Goal: Task Accomplishment & Management: Use online tool/utility

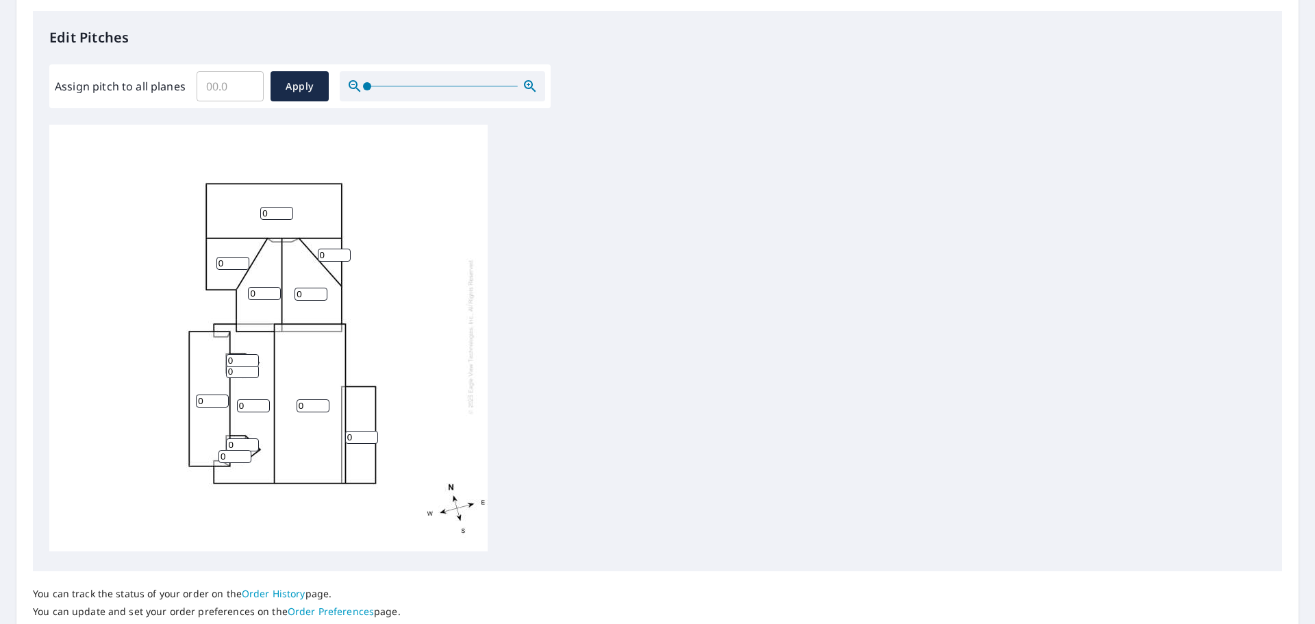
scroll to position [411, 0]
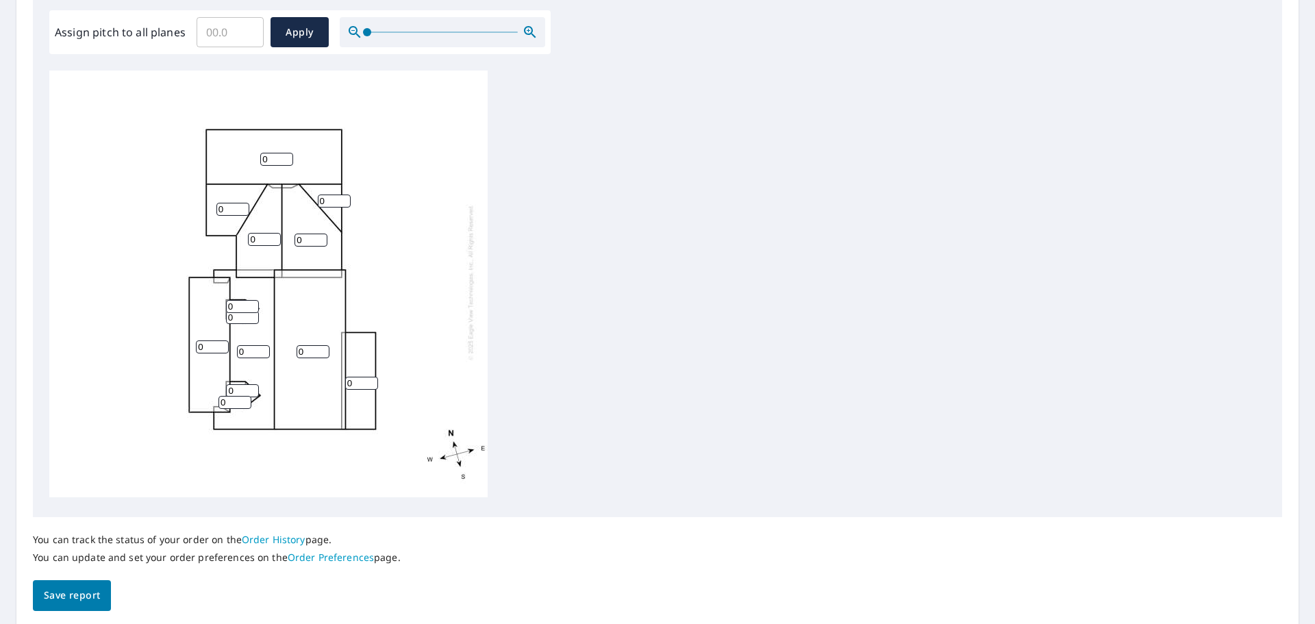
drag, startPoint x: 215, startPoint y: 337, endPoint x: 194, endPoint y: 337, distance: 21.2
click at [194, 337] on div "0 0 0 0 0 0 0 0 0 0 0 0 0" at bounding box center [268, 282] width 438 height 430
type input "3"
drag, startPoint x: 360, startPoint y: 374, endPoint x: 342, endPoint y: 375, distance: 18.5
click at [342, 375] on div "0 0 0 3 0 0 0 0 0 0 0 0 0" at bounding box center [268, 282] width 438 height 430
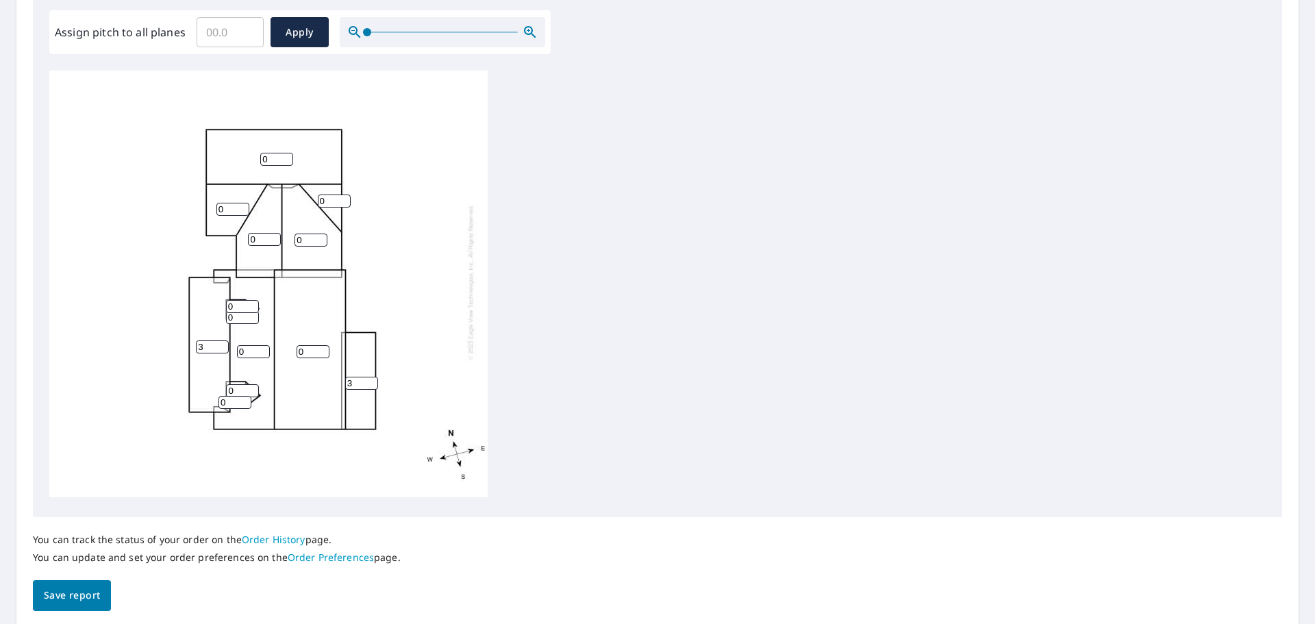
type input "3"
drag, startPoint x: 308, startPoint y: 341, endPoint x: 287, endPoint y: 341, distance: 20.5
click at [287, 341] on div "0 0 0 3 0 0 3 0 0 0 0 0 0" at bounding box center [268, 282] width 438 height 430
type input "10"
drag, startPoint x: 251, startPoint y: 341, endPoint x: 209, endPoint y: 336, distance: 42.7
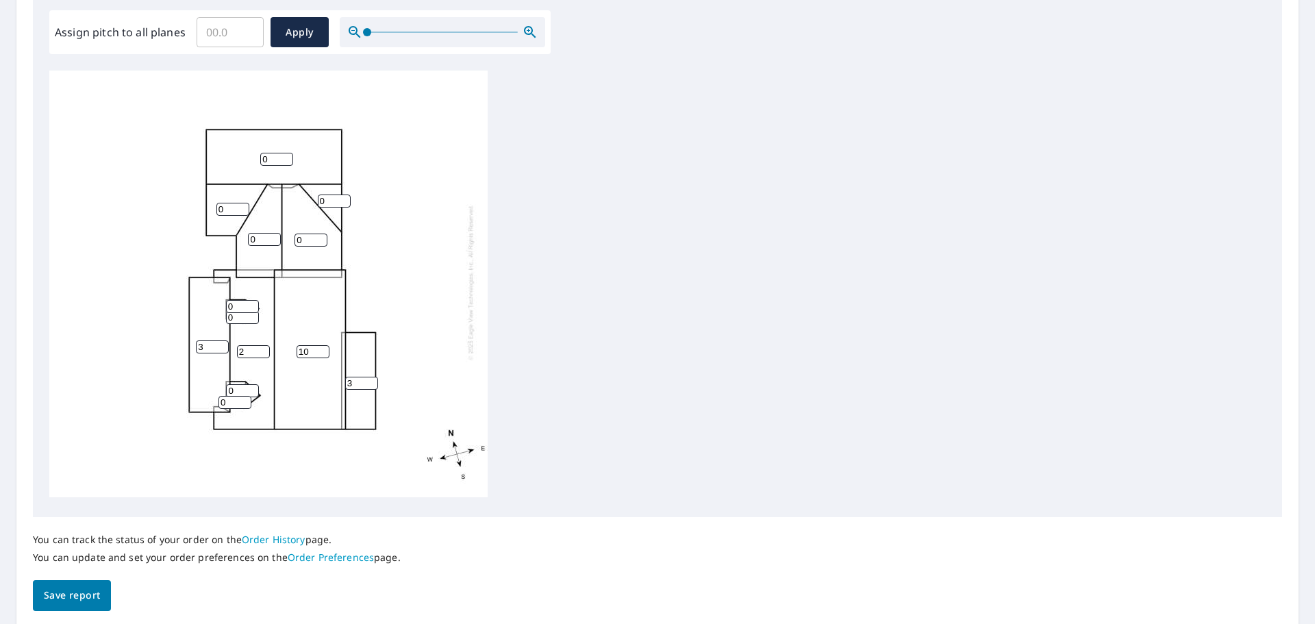
click at [237, 345] on input "2" at bounding box center [253, 351] width 33 height 13
click at [233, 342] on div "10 0 2 3 0 0 3 0 0 0 0 0 0" at bounding box center [268, 282] width 438 height 430
type input "10"
drag, startPoint x: 240, startPoint y: 377, endPoint x: 224, endPoint y: 381, distance: 16.9
click at [224, 381] on div "10 0 10 3 0 0 3 0 0 0 0 0 0" at bounding box center [268, 282] width 438 height 430
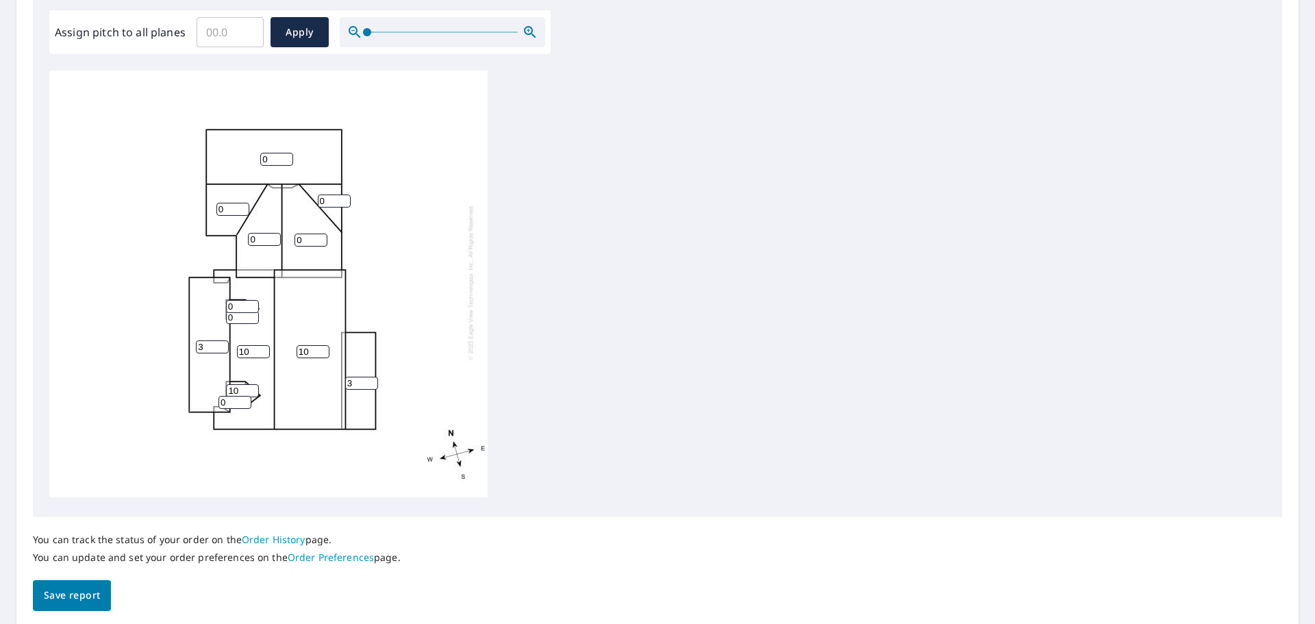
type input "10"
drag, startPoint x: 228, startPoint y: 392, endPoint x: 212, endPoint y: 392, distance: 16.4
click at [212, 392] on div "10 0 10 3 0 0 3 0 0 10 0 0 0" at bounding box center [268, 282] width 438 height 430
type input "10"
drag, startPoint x: 234, startPoint y: 296, endPoint x: 225, endPoint y: 297, distance: 9.6
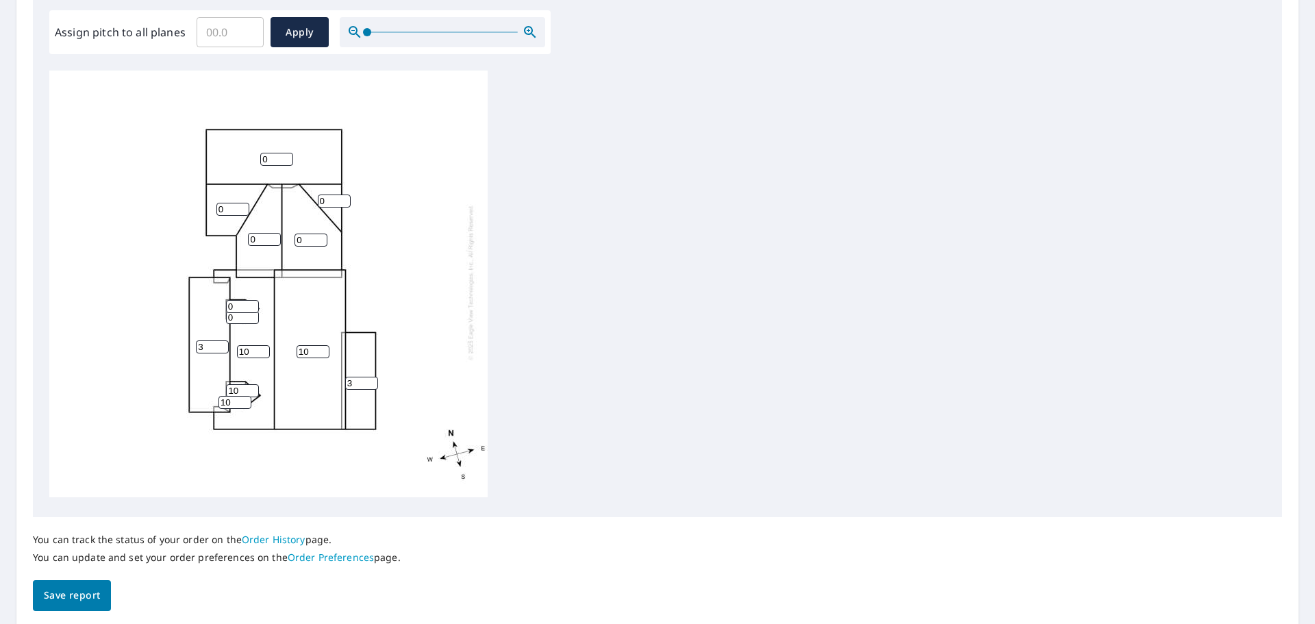
click at [225, 297] on div "10 0 10 3 0 0 3 0 0 10 10 0 0" at bounding box center [268, 282] width 438 height 430
type input "10"
drag, startPoint x: 238, startPoint y: 312, endPoint x: 223, endPoint y: 310, distance: 14.4
click at [224, 312] on div "10 0 10 3 0 0 3 0 0 10 10 0 10" at bounding box center [268, 282] width 438 height 430
type input "10"
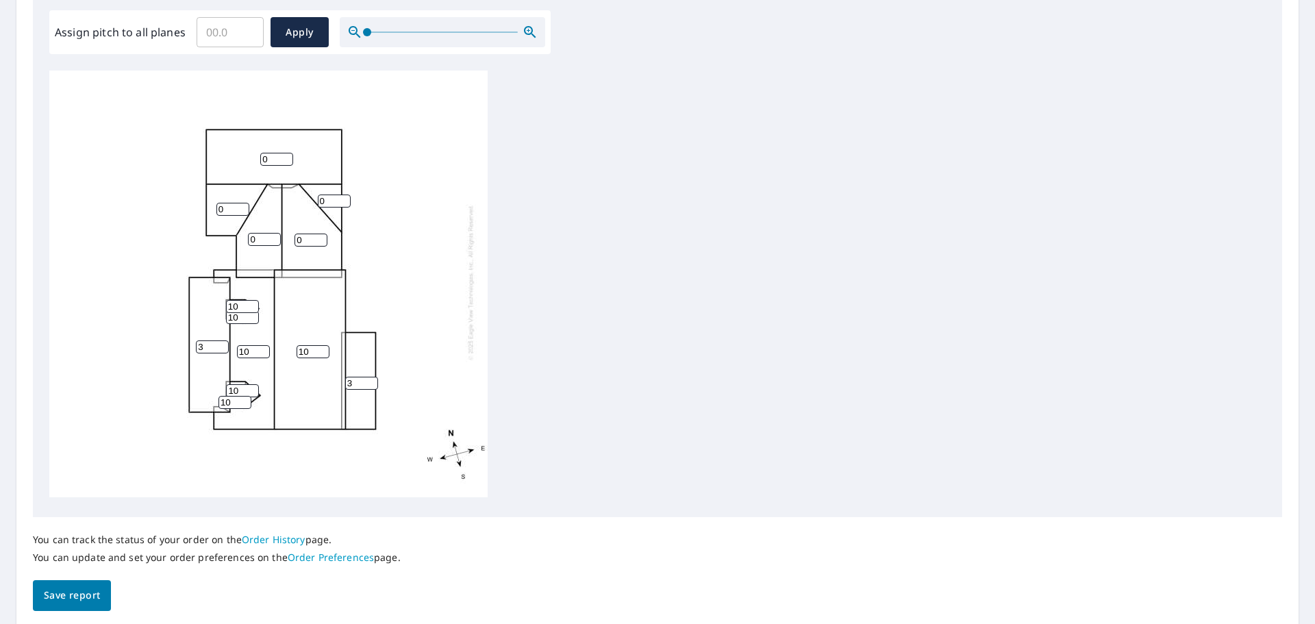
drag, startPoint x: 268, startPoint y: 227, endPoint x: 203, endPoint y: 228, distance: 64.4
click at [203, 228] on div "10 0 10 3 0 0 3 0 0 10 10 10 10" at bounding box center [268, 282] width 438 height 430
type input "10"
drag, startPoint x: 314, startPoint y: 229, endPoint x: 288, endPoint y: 230, distance: 26.0
click at [288, 230] on div "10 0 10 3 0 10 3 0 0 10 10 10 10" at bounding box center [268, 282] width 438 height 430
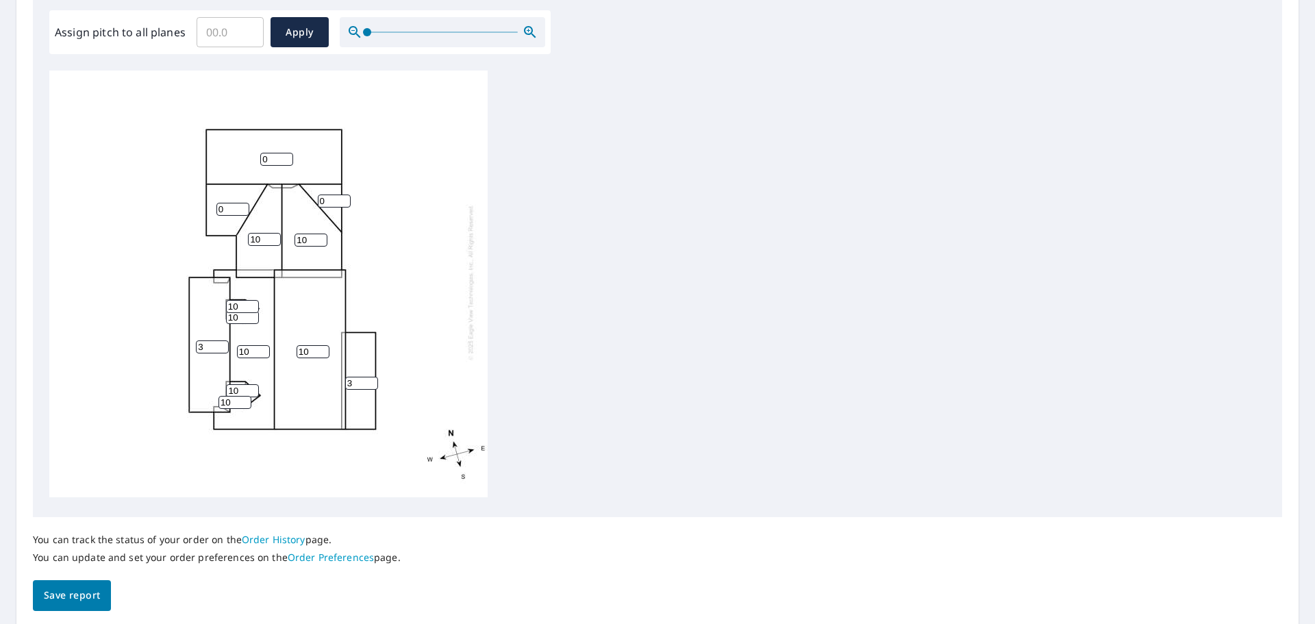
type input "10"
drag, startPoint x: 224, startPoint y: 199, endPoint x: 217, endPoint y: 199, distance: 6.9
click at [217, 203] on input "0" at bounding box center [232, 209] width 33 height 13
type input "10"
drag, startPoint x: 334, startPoint y: 191, endPoint x: 318, endPoint y: 191, distance: 15.8
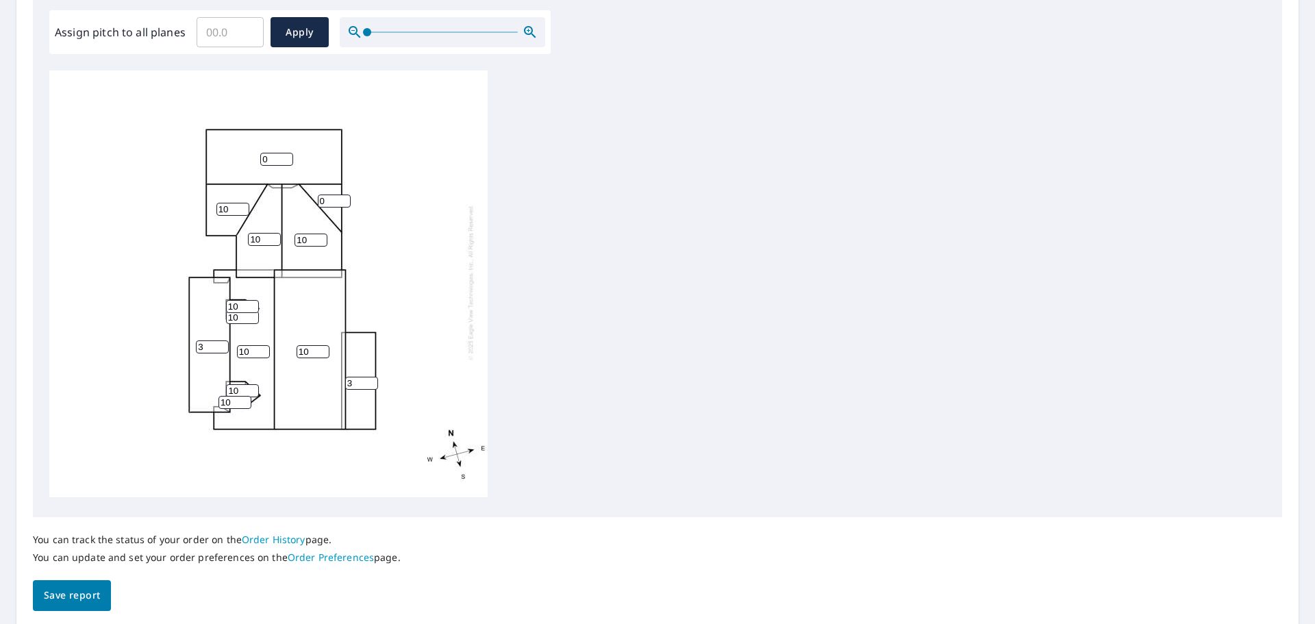
click at [318, 195] on input "0" at bounding box center [334, 201] width 33 height 13
type input "10"
drag, startPoint x: 275, startPoint y: 149, endPoint x: 253, endPoint y: 148, distance: 21.9
click at [253, 148] on div "10 0 10 3 10 10 3 10 10 10 10 10 10" at bounding box center [268, 282] width 438 height 430
type input "10"
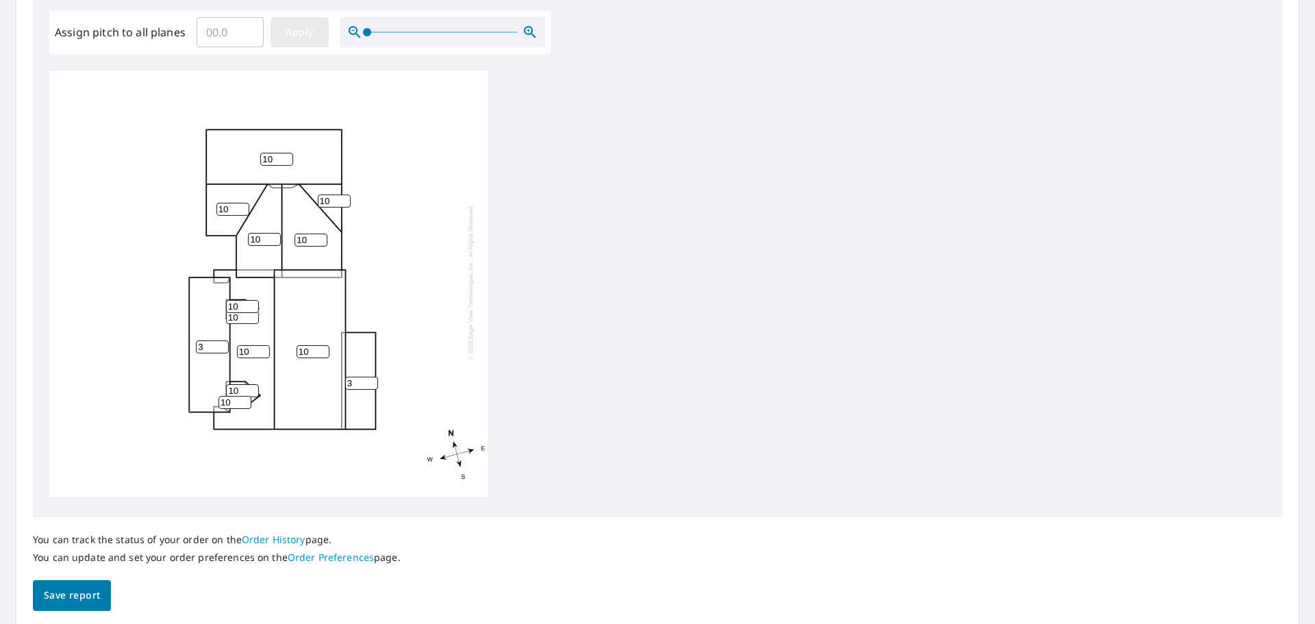
click at [310, 35] on span "Apply" at bounding box center [299, 32] width 36 height 17
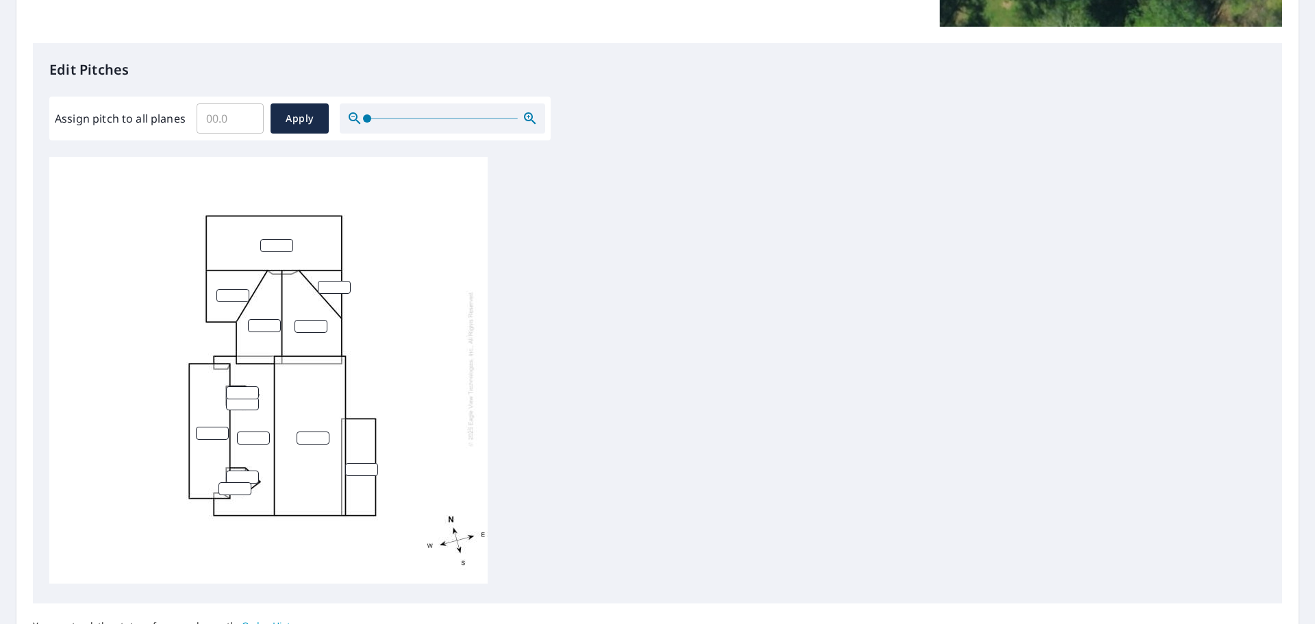
scroll to position [118, 0]
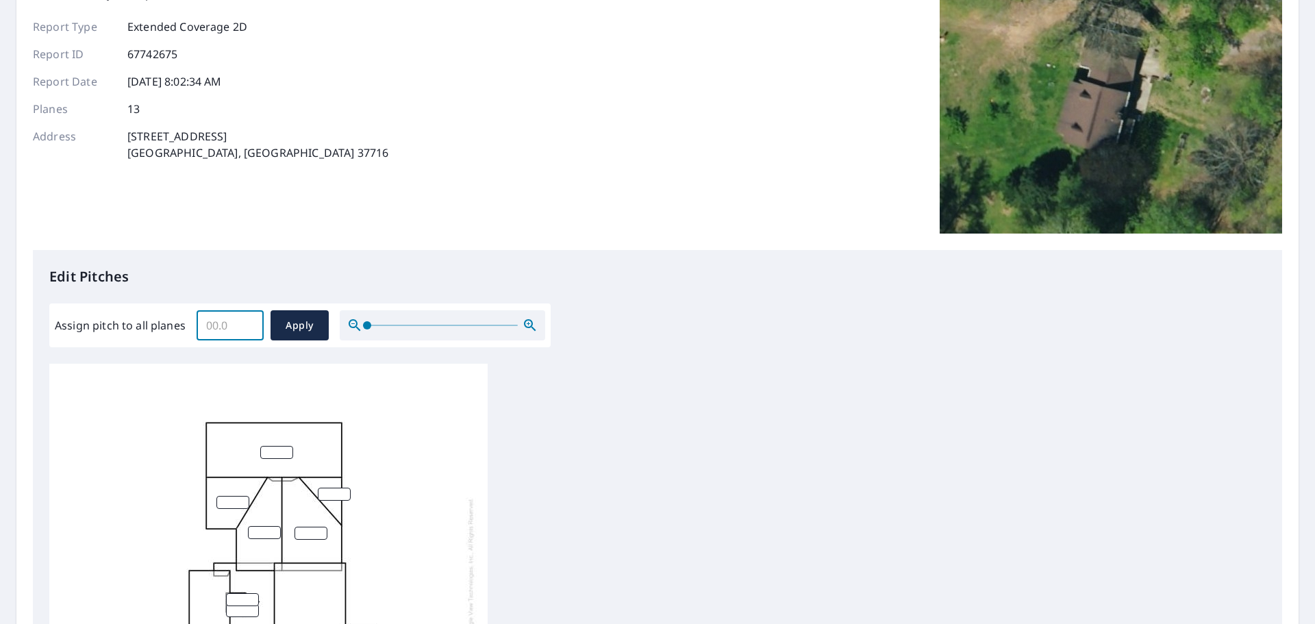
click at [231, 322] on input "Assign pitch to all planes" at bounding box center [230, 325] width 67 height 38
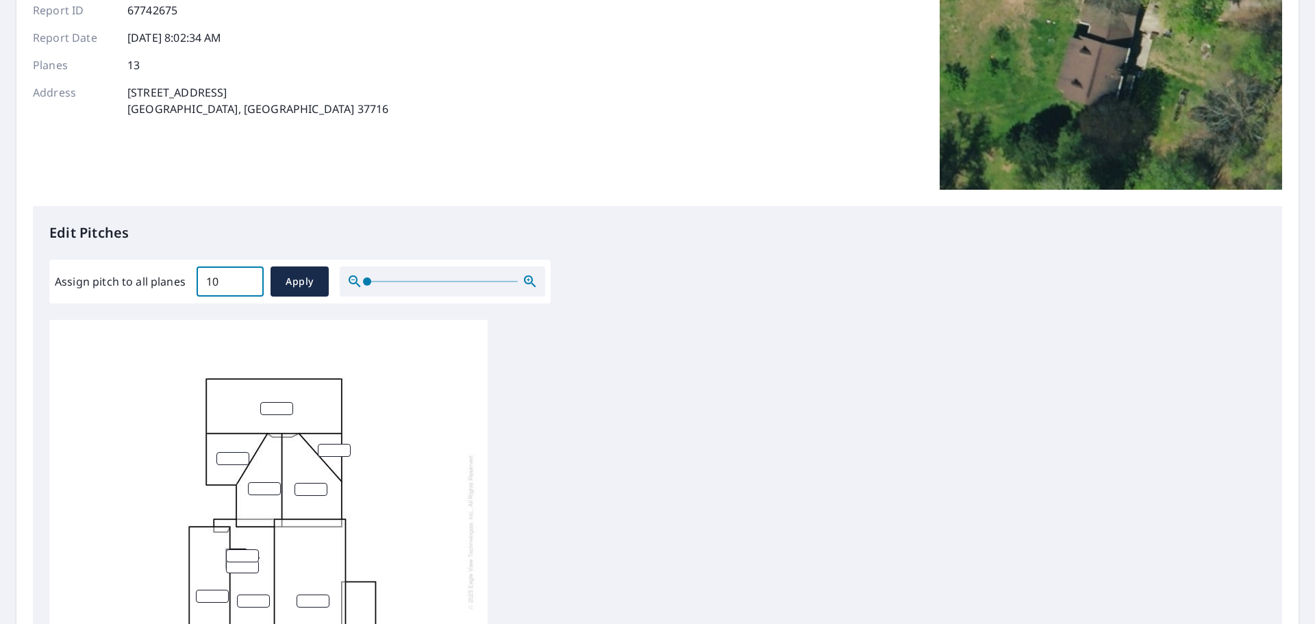
scroll to position [186, 0]
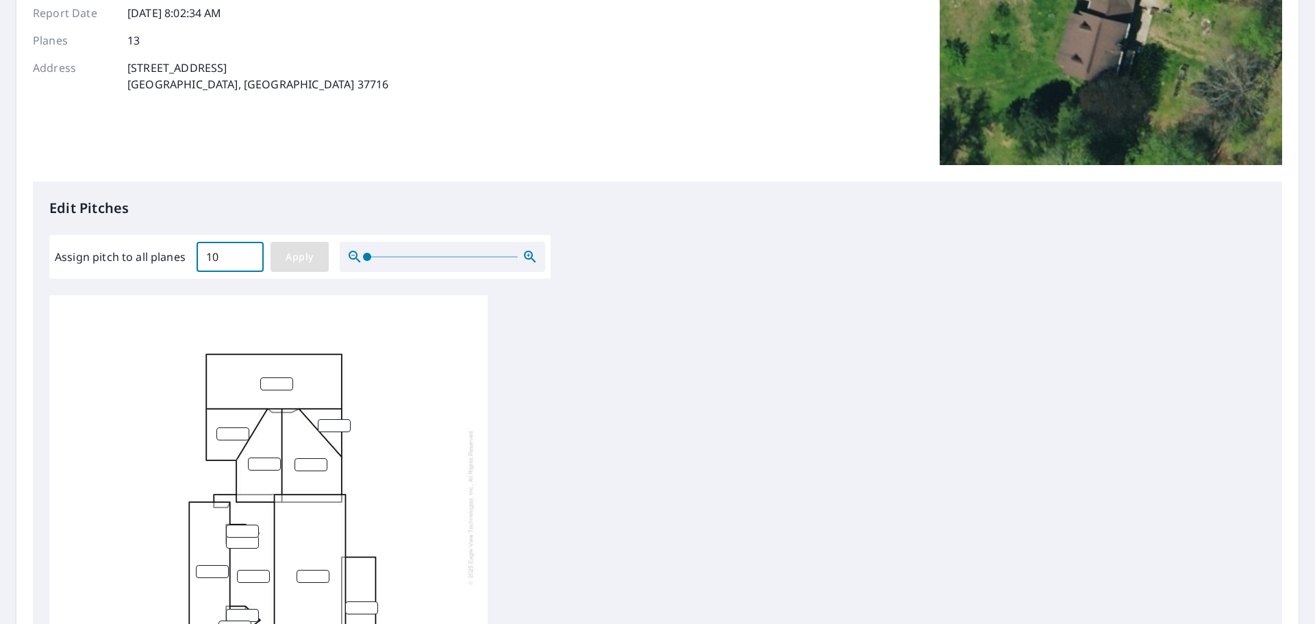
type input "10"
click at [301, 259] on span "Apply" at bounding box center [299, 257] width 36 height 17
type input "10"
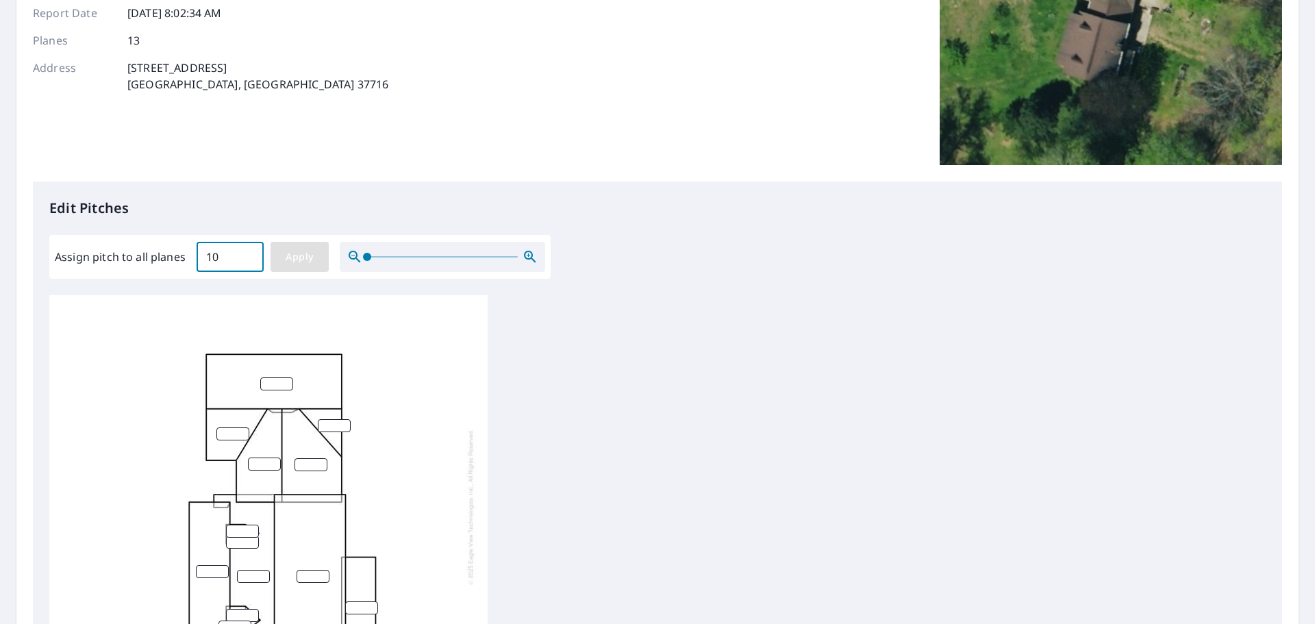
type input "10"
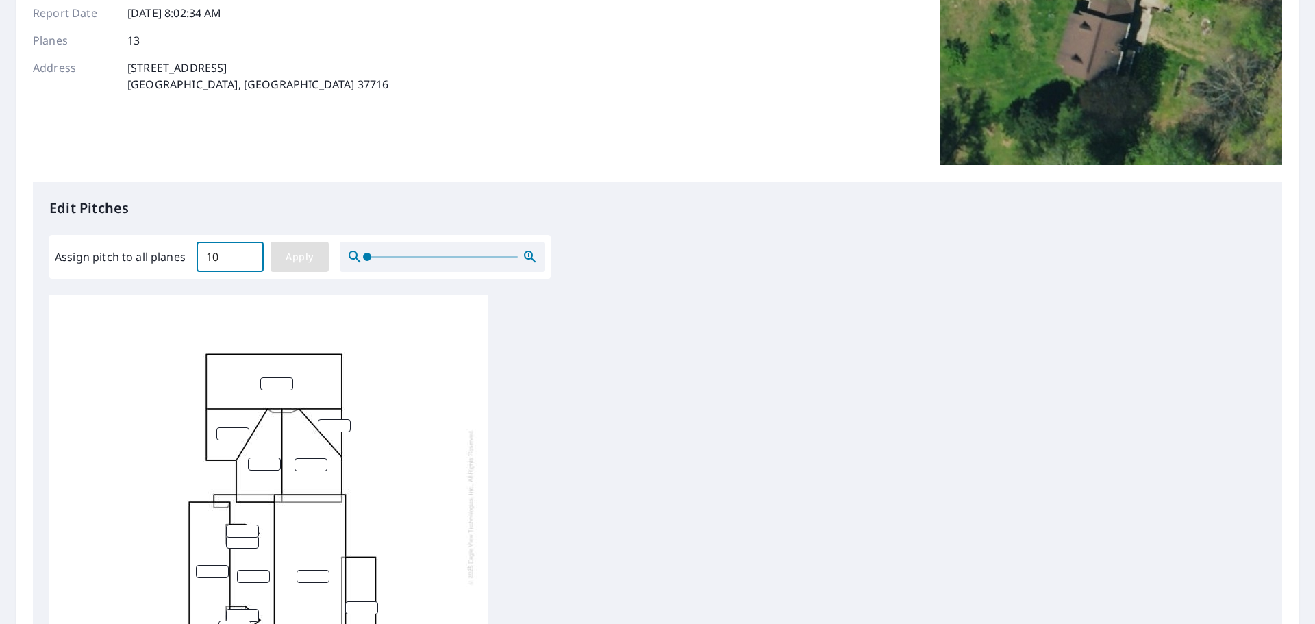
type input "10"
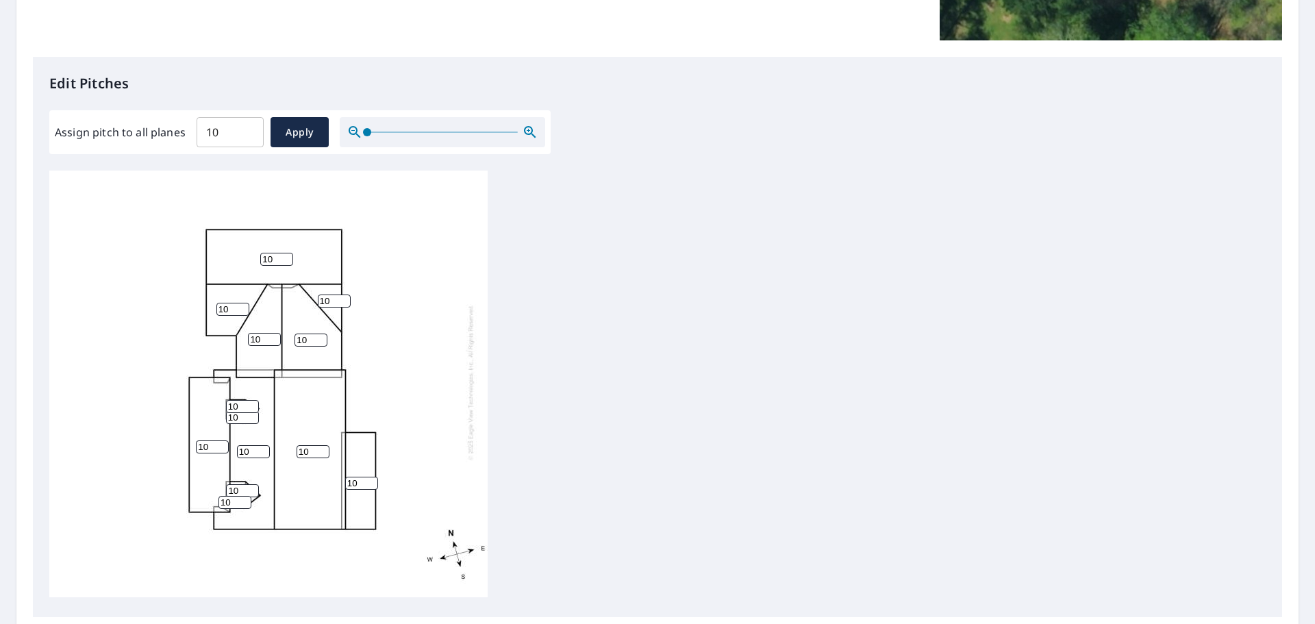
scroll to position [323, 0]
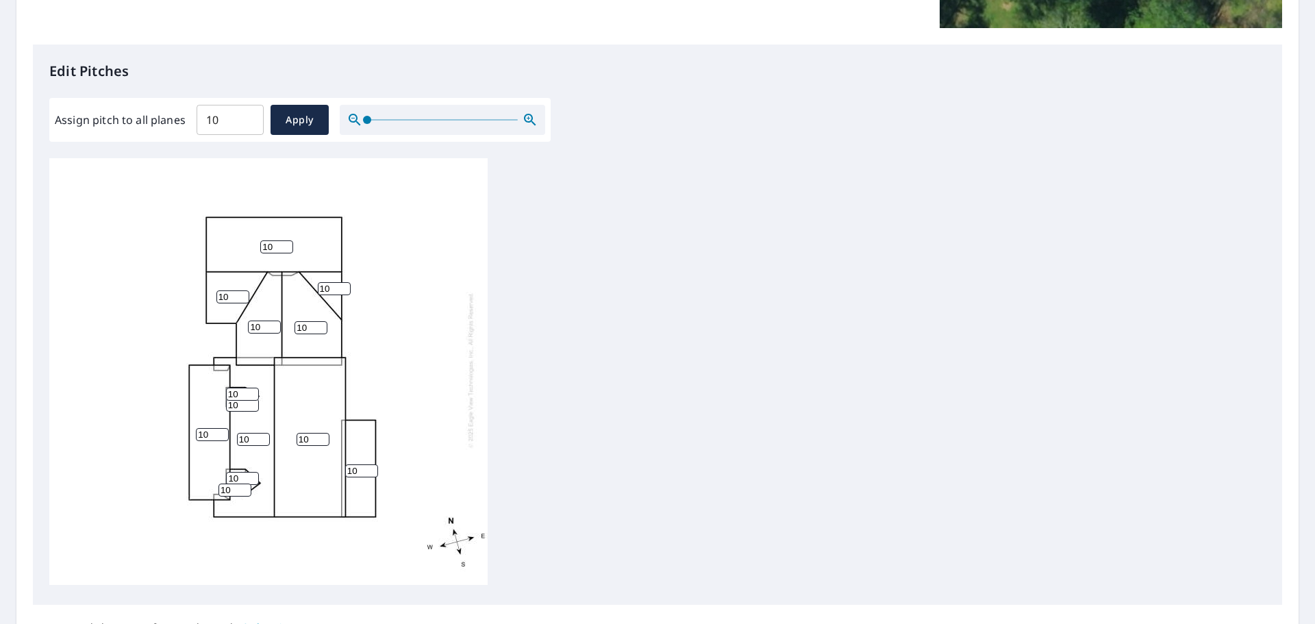
drag, startPoint x: 208, startPoint y: 423, endPoint x: 197, endPoint y: 423, distance: 10.3
click at [197, 428] on input "10" at bounding box center [212, 434] width 33 height 13
type input "3"
drag, startPoint x: 362, startPoint y: 463, endPoint x: 342, endPoint y: 462, distance: 20.6
click at [342, 462] on div "10 10 10 3 10 10 10 10 10 10 10 10 10" at bounding box center [268, 370] width 438 height 430
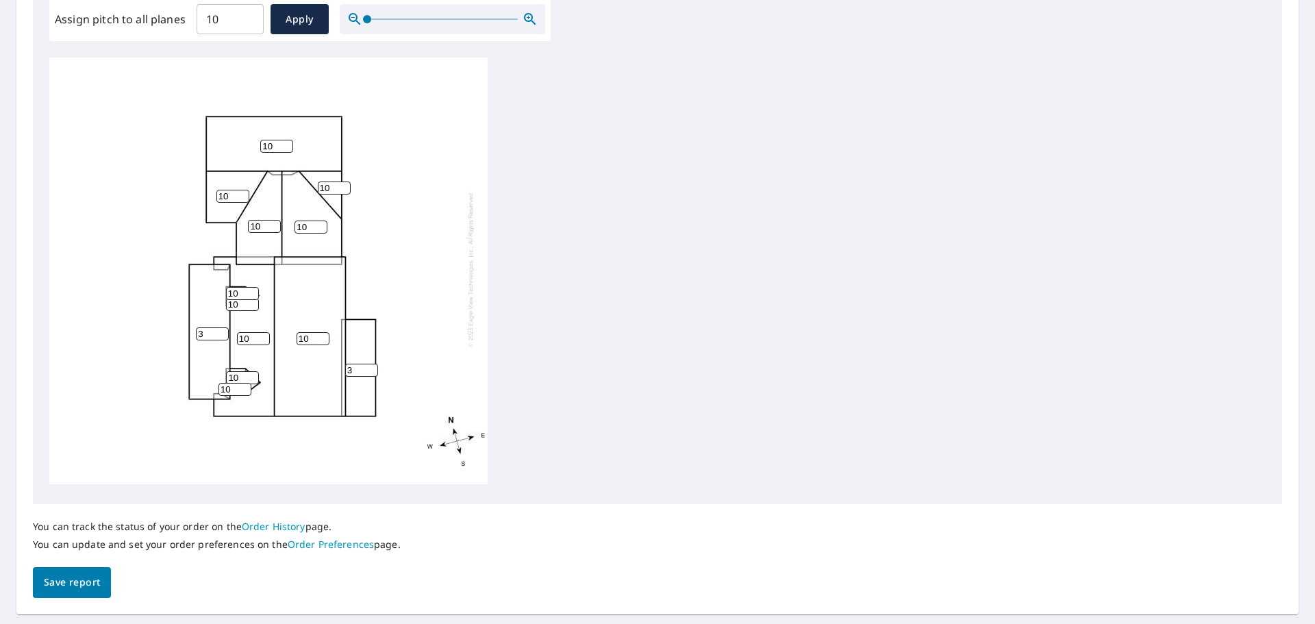
scroll to position [460, 0]
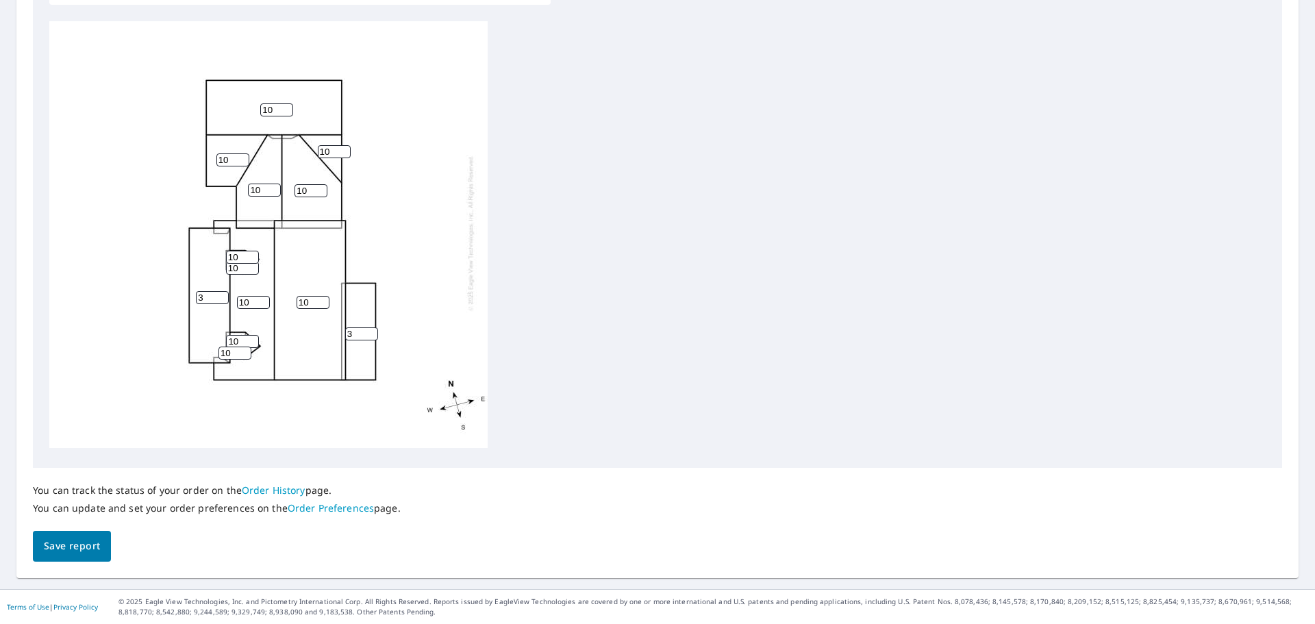
type input "3"
click at [60, 543] on span "Save report" at bounding box center [72, 546] width 56 height 17
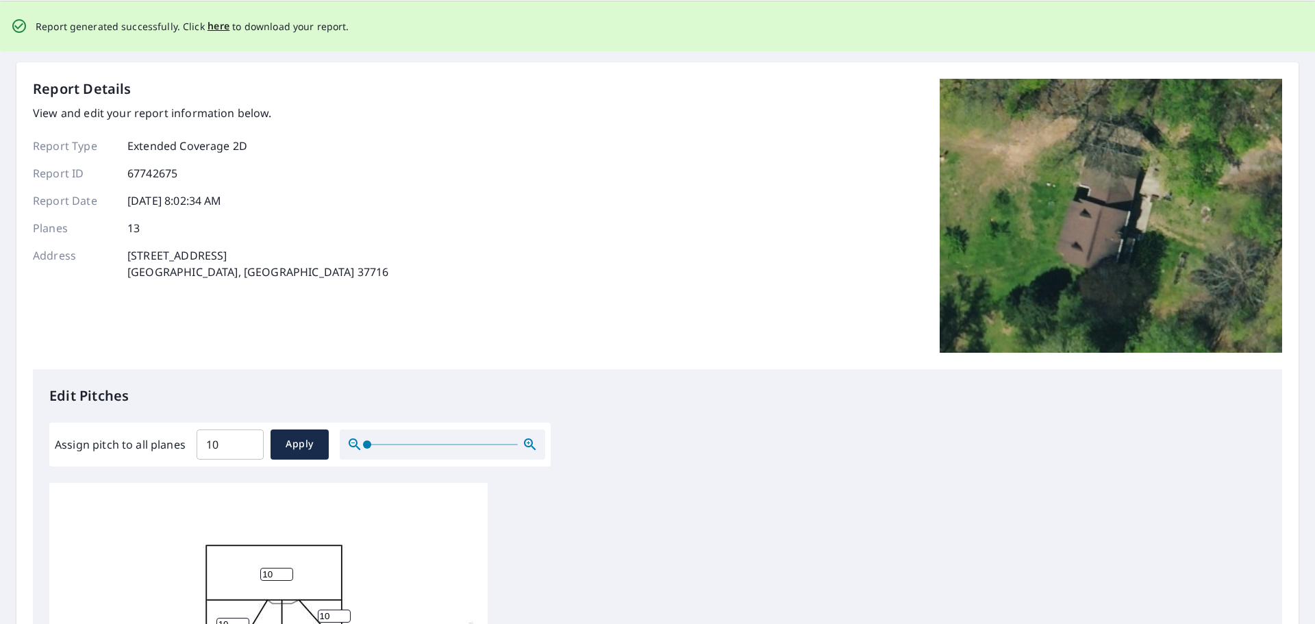
scroll to position [0, 0]
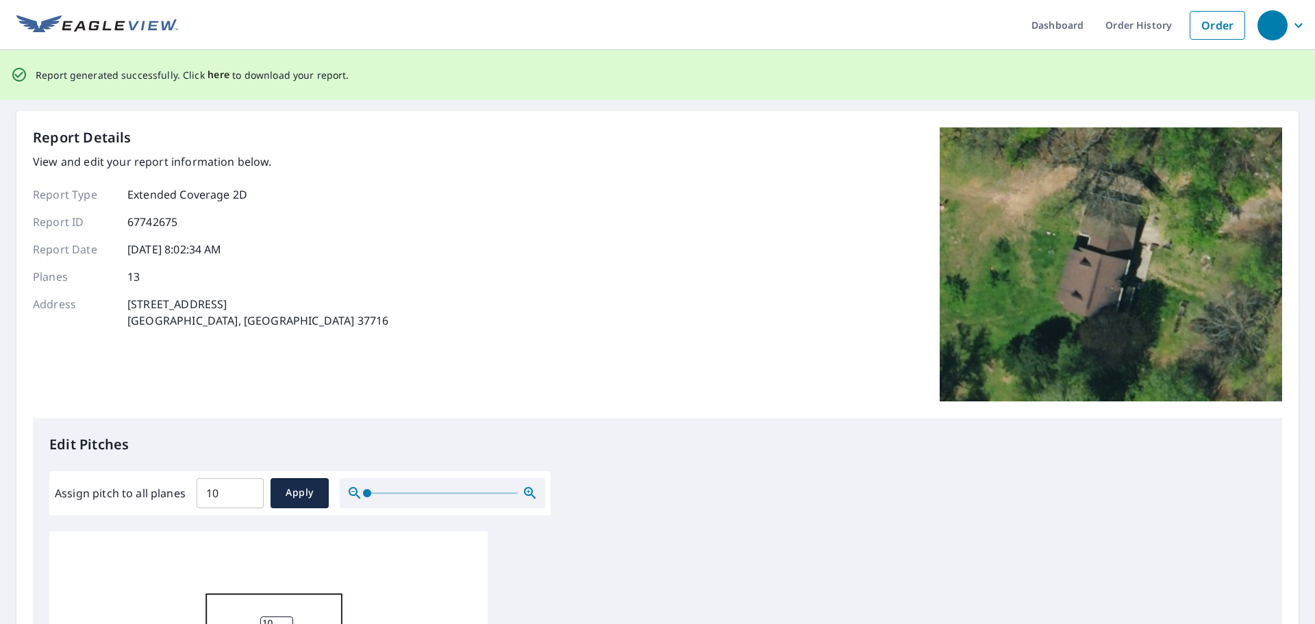
click at [218, 74] on span "here" at bounding box center [219, 74] width 23 height 17
